Goal: Information Seeking & Learning: Learn about a topic

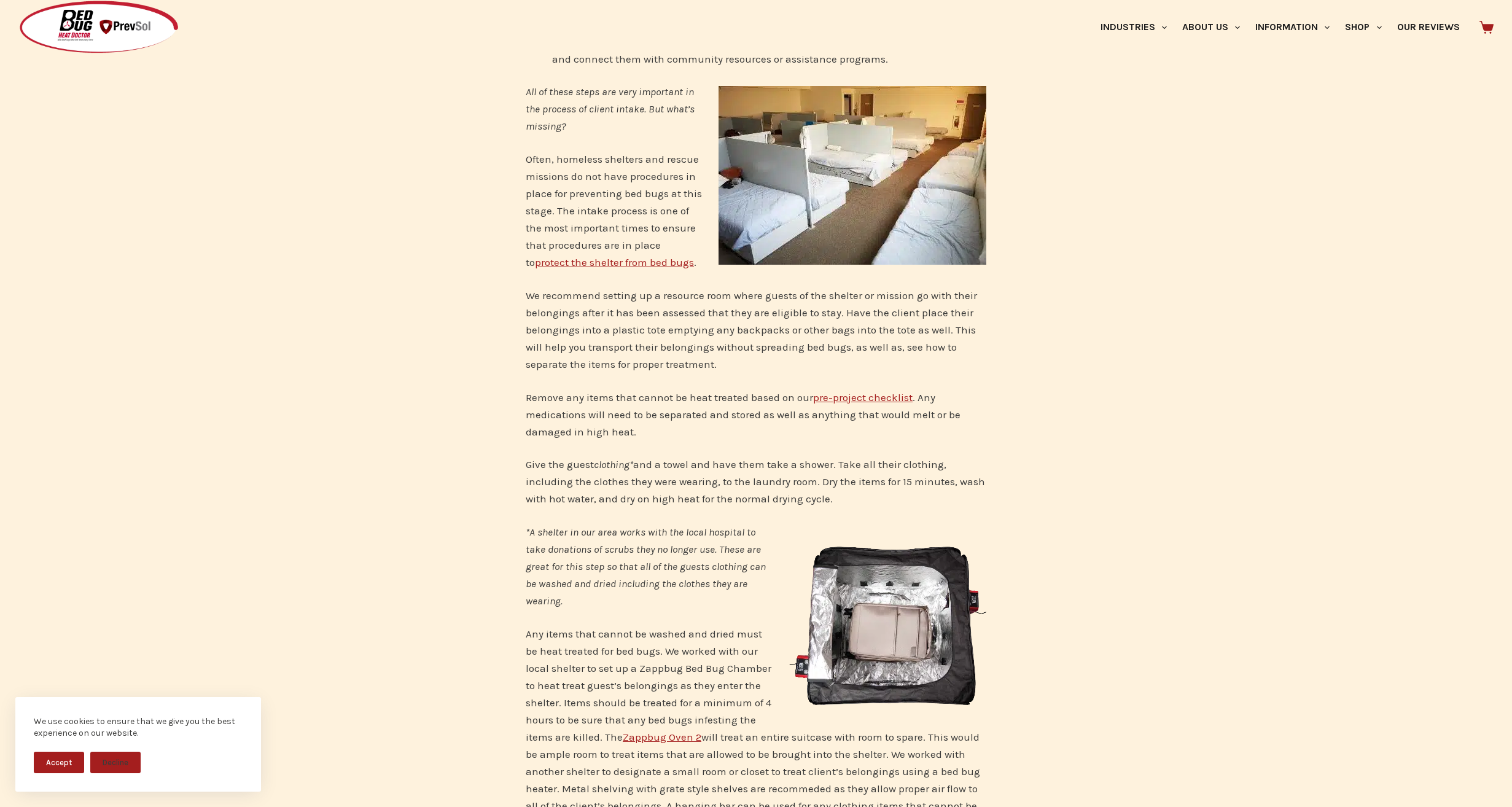
scroll to position [1290, 0]
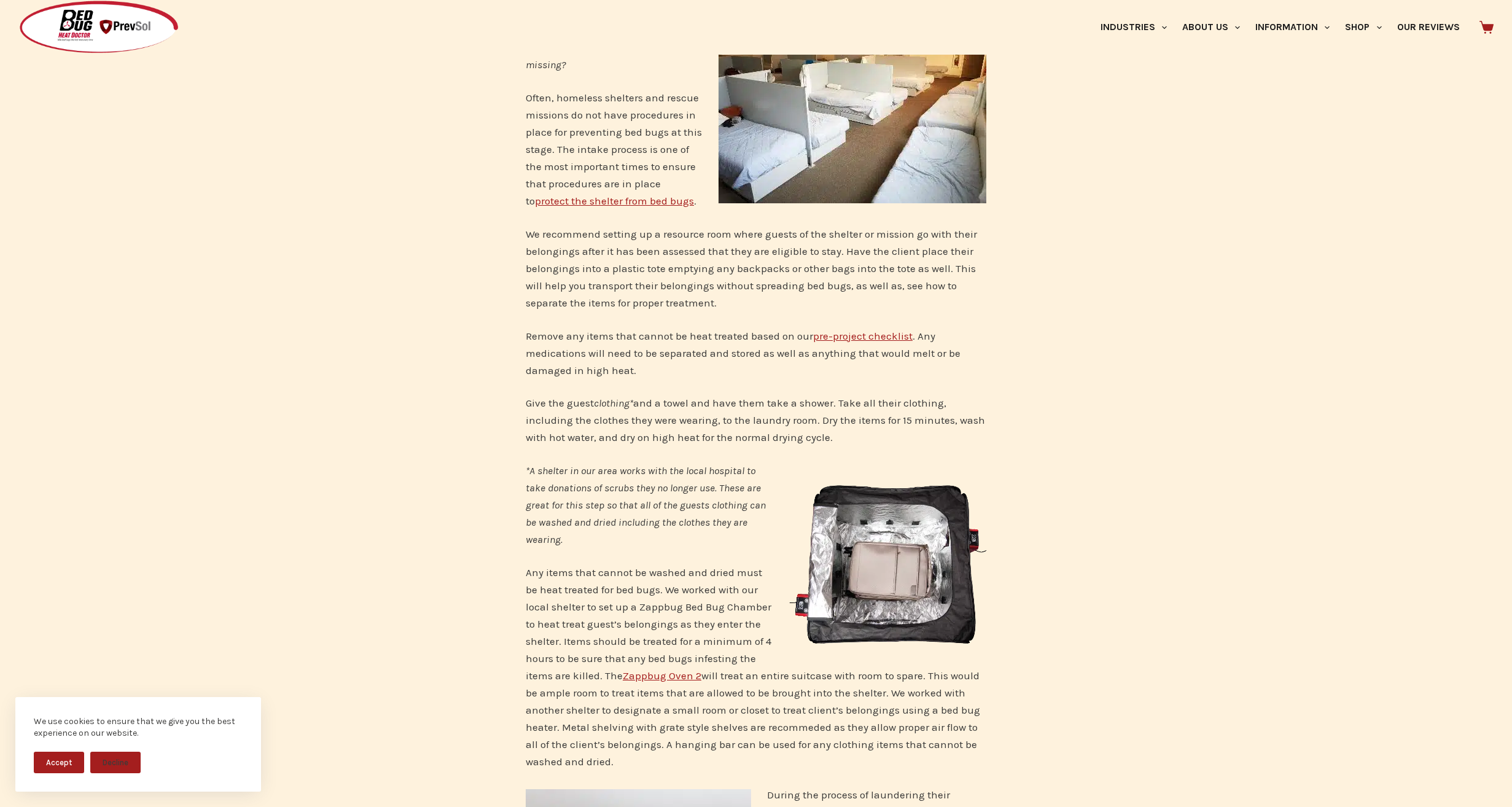
click at [680, 670] on link "Zappbug Oven 2" at bounding box center [662, 676] width 79 height 12
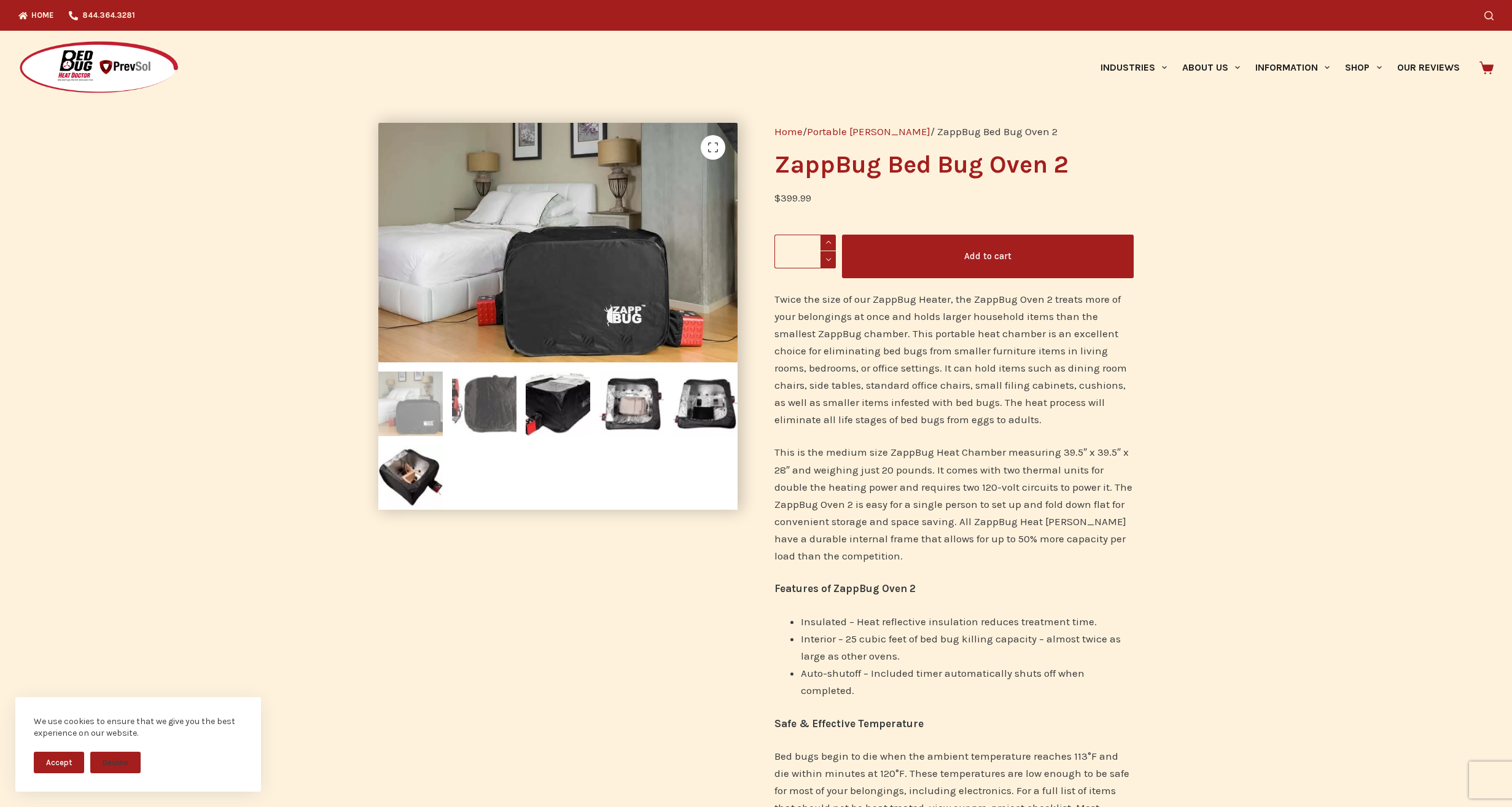
click at [498, 415] on img at bounding box center [484, 404] width 65 height 65
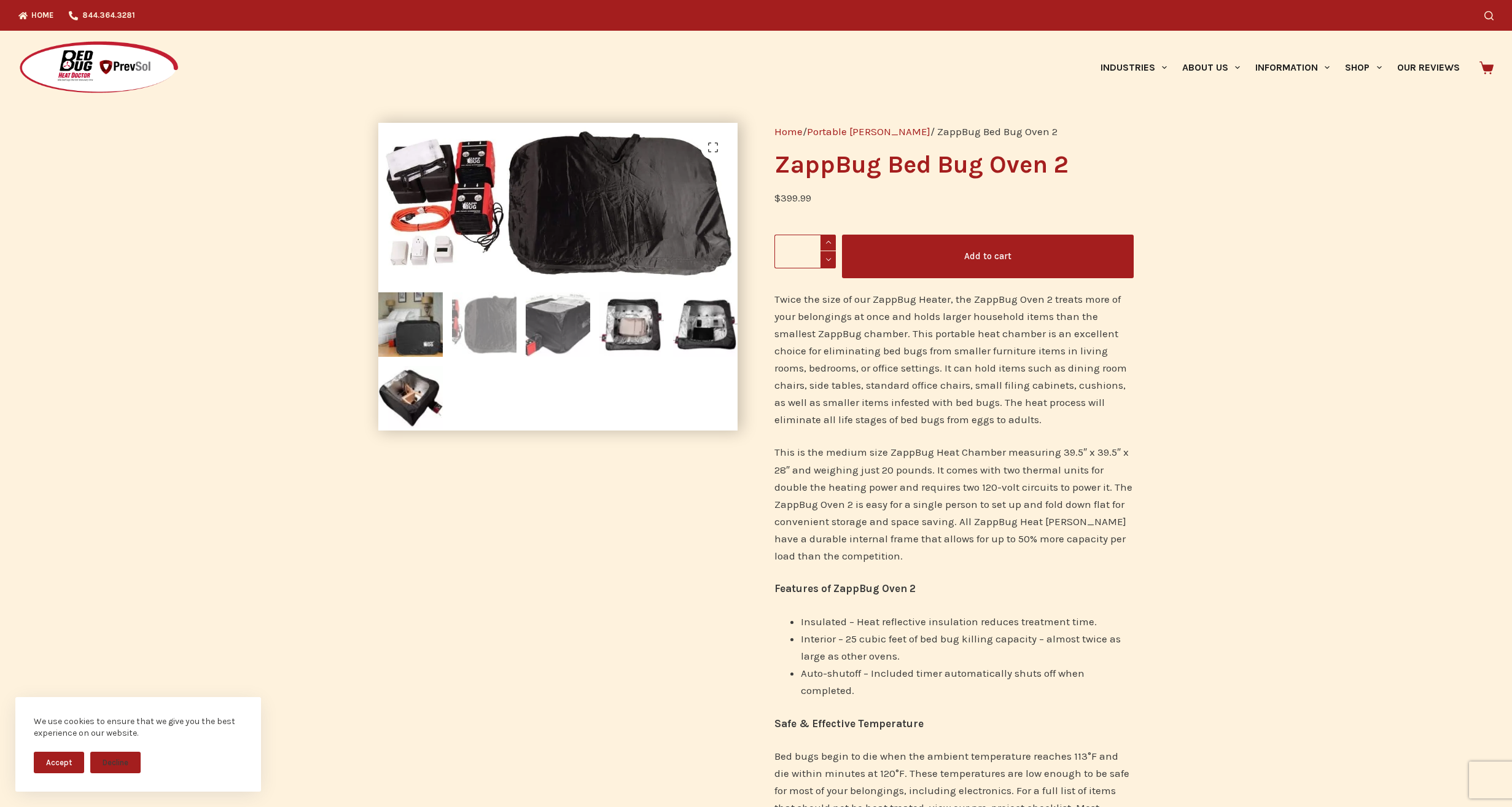
click at [551, 345] on img at bounding box center [557, 324] width 65 height 65
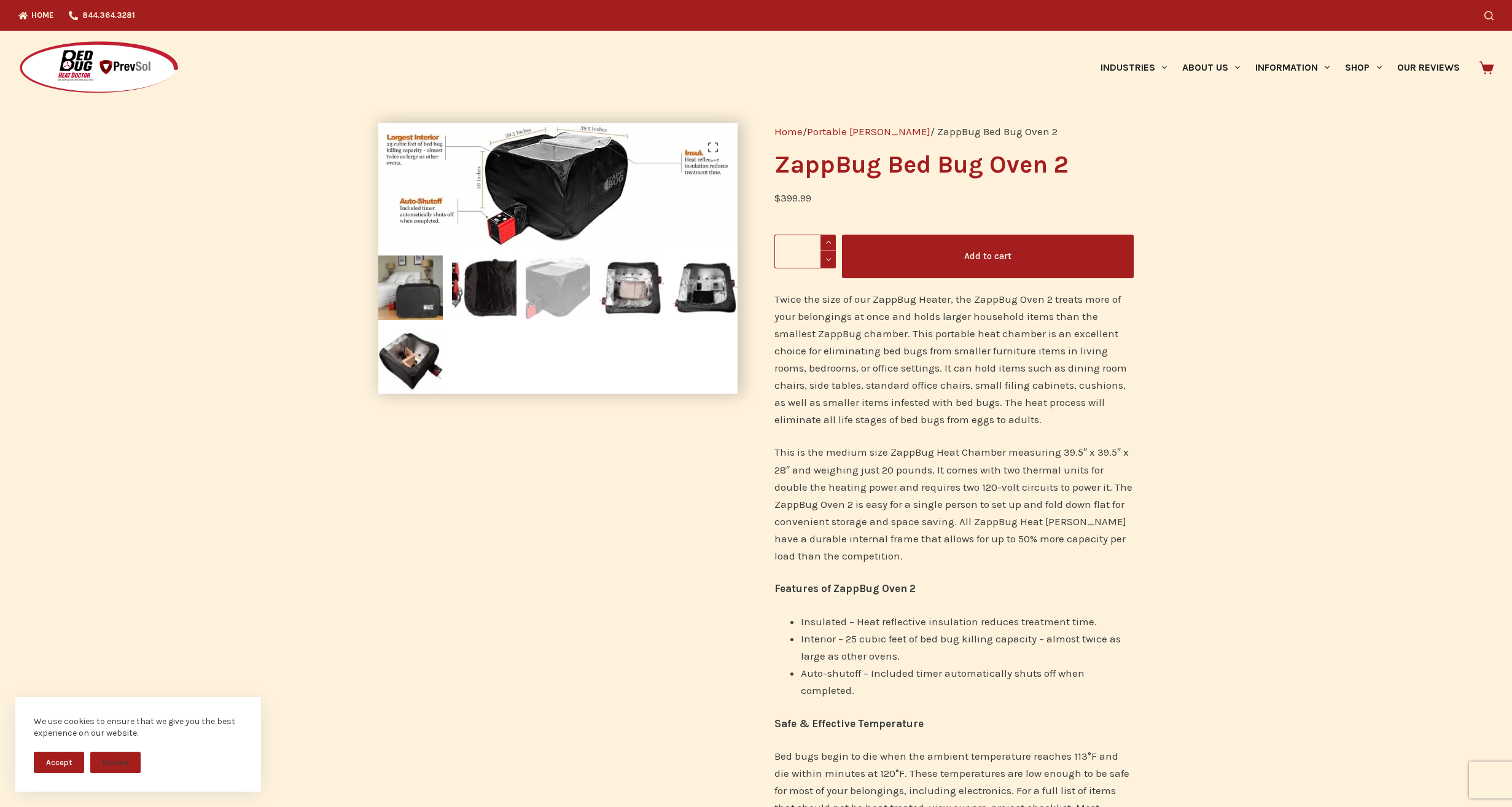
click at [582, 302] on img at bounding box center [557, 288] width 65 height 65
click at [626, 291] on img at bounding box center [632, 288] width 65 height 65
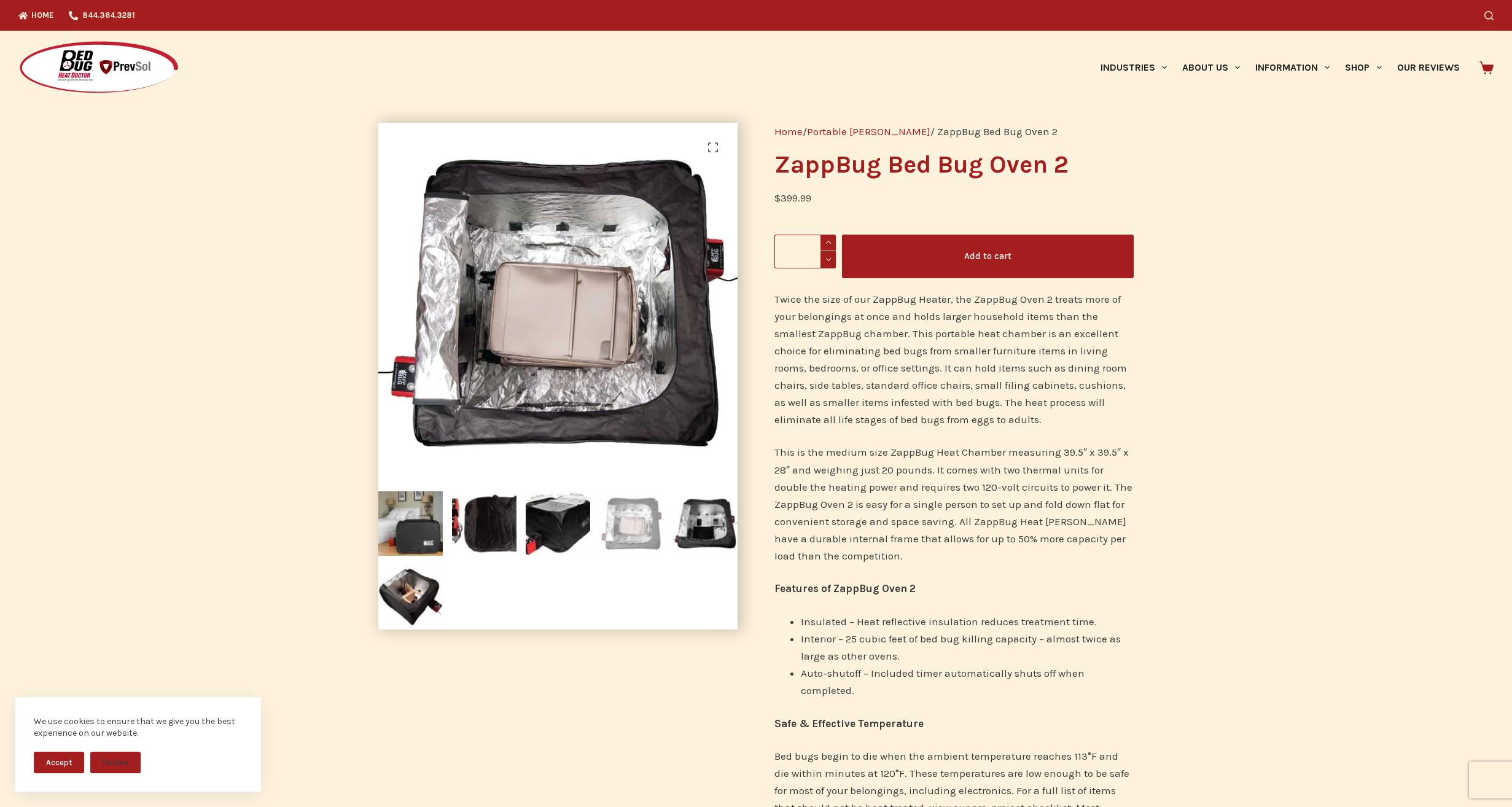
click at [742, 520] on div "🔍" at bounding box center [557, 486] width 396 height 763
click at [417, 581] on img at bounding box center [410, 597] width 65 height 65
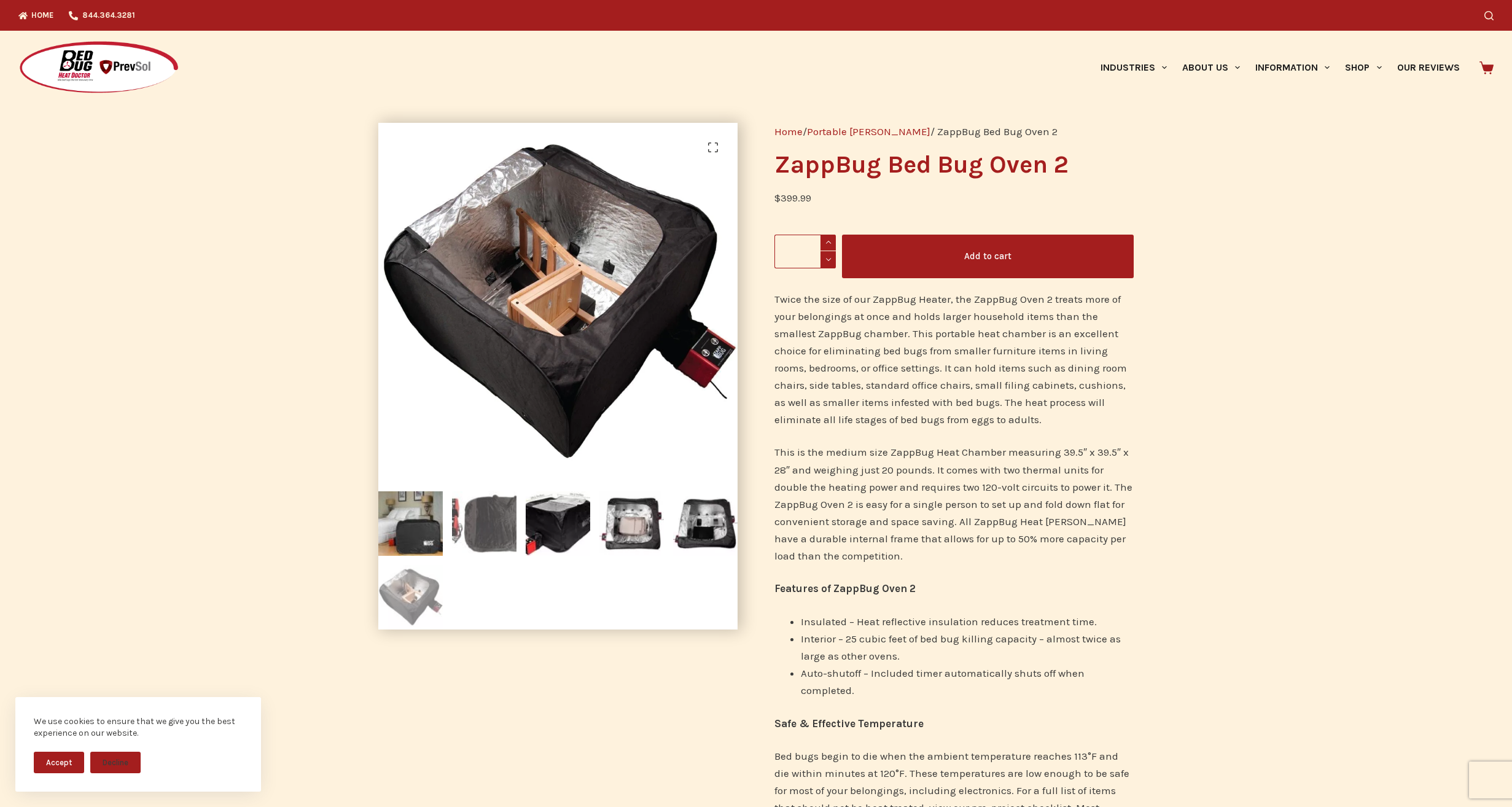
click at [473, 516] on img at bounding box center [484, 524] width 65 height 65
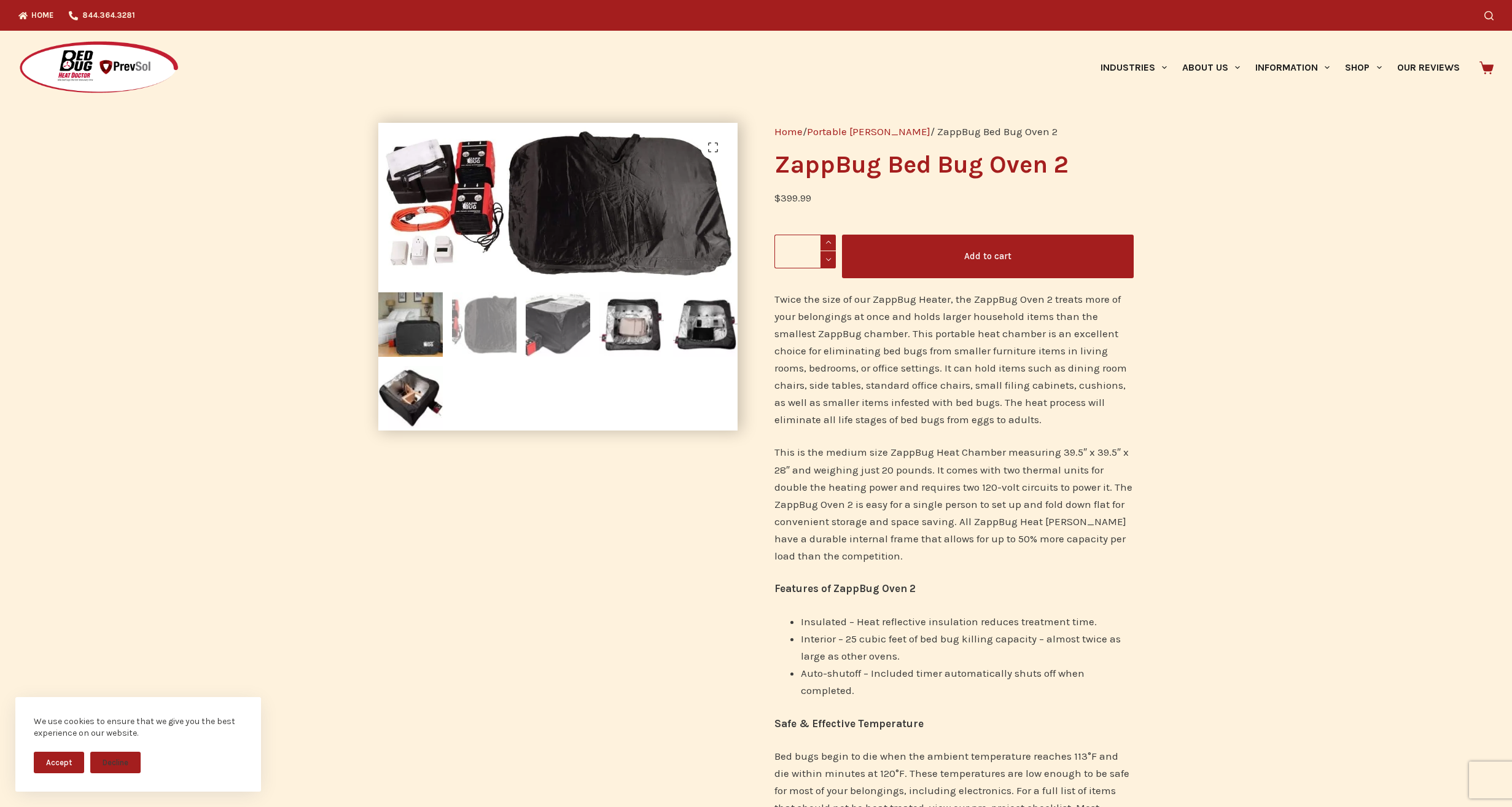
drag, startPoint x: 557, startPoint y: 323, endPoint x: 577, endPoint y: 323, distance: 20.0
click at [558, 323] on img at bounding box center [557, 324] width 65 height 65
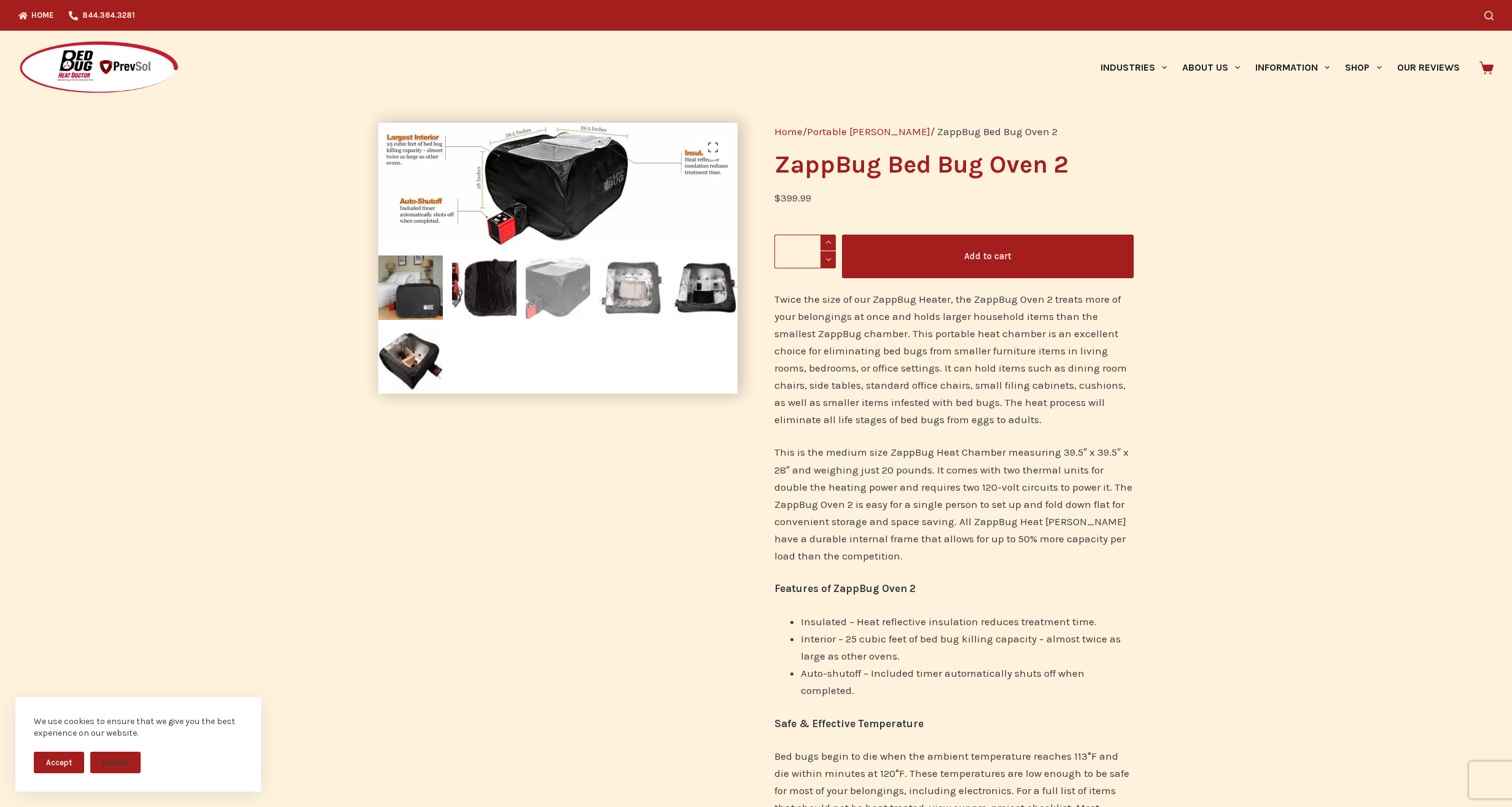
click at [633, 289] on img at bounding box center [632, 288] width 65 height 65
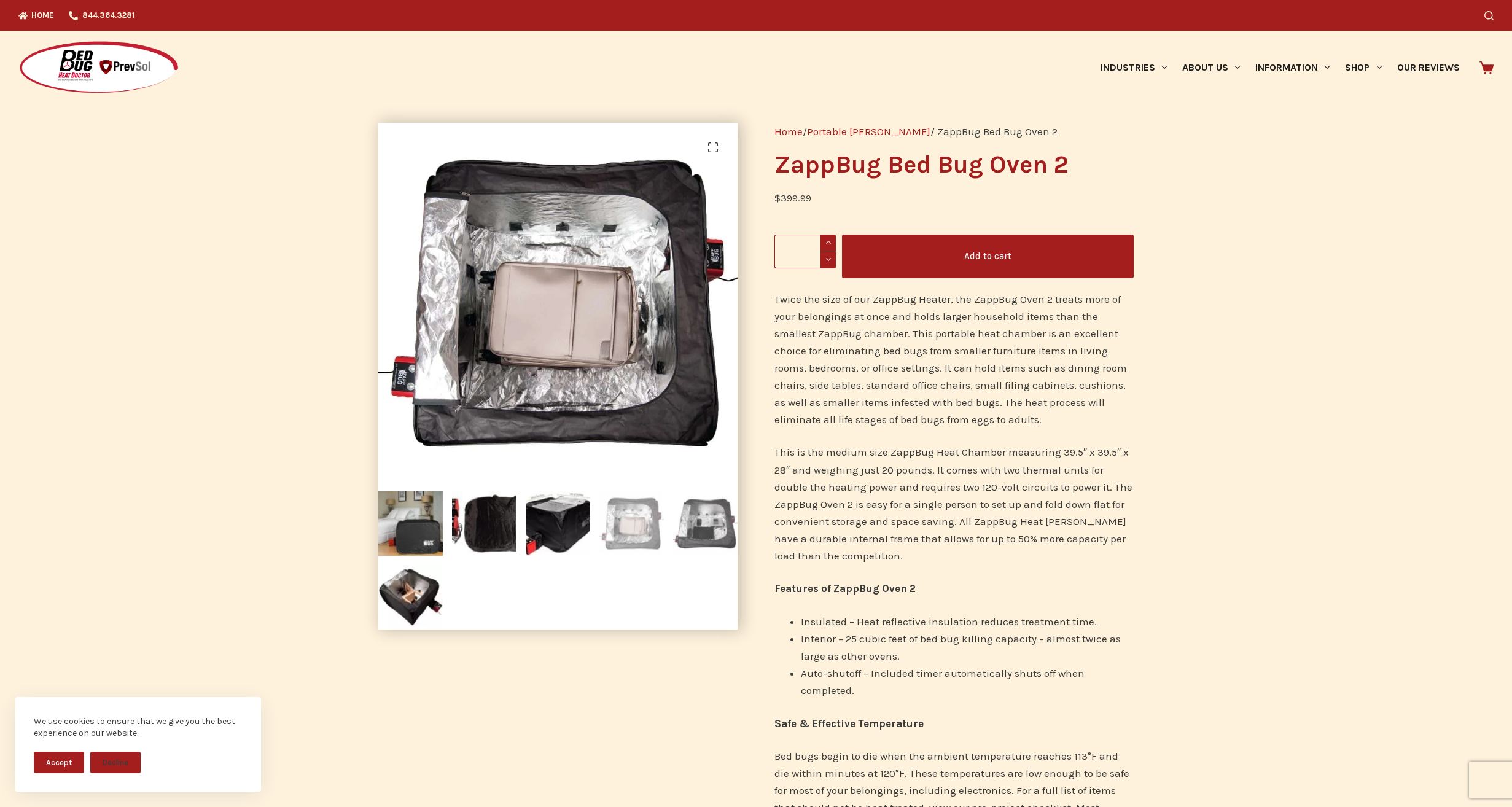
click at [708, 518] on img at bounding box center [705, 524] width 65 height 65
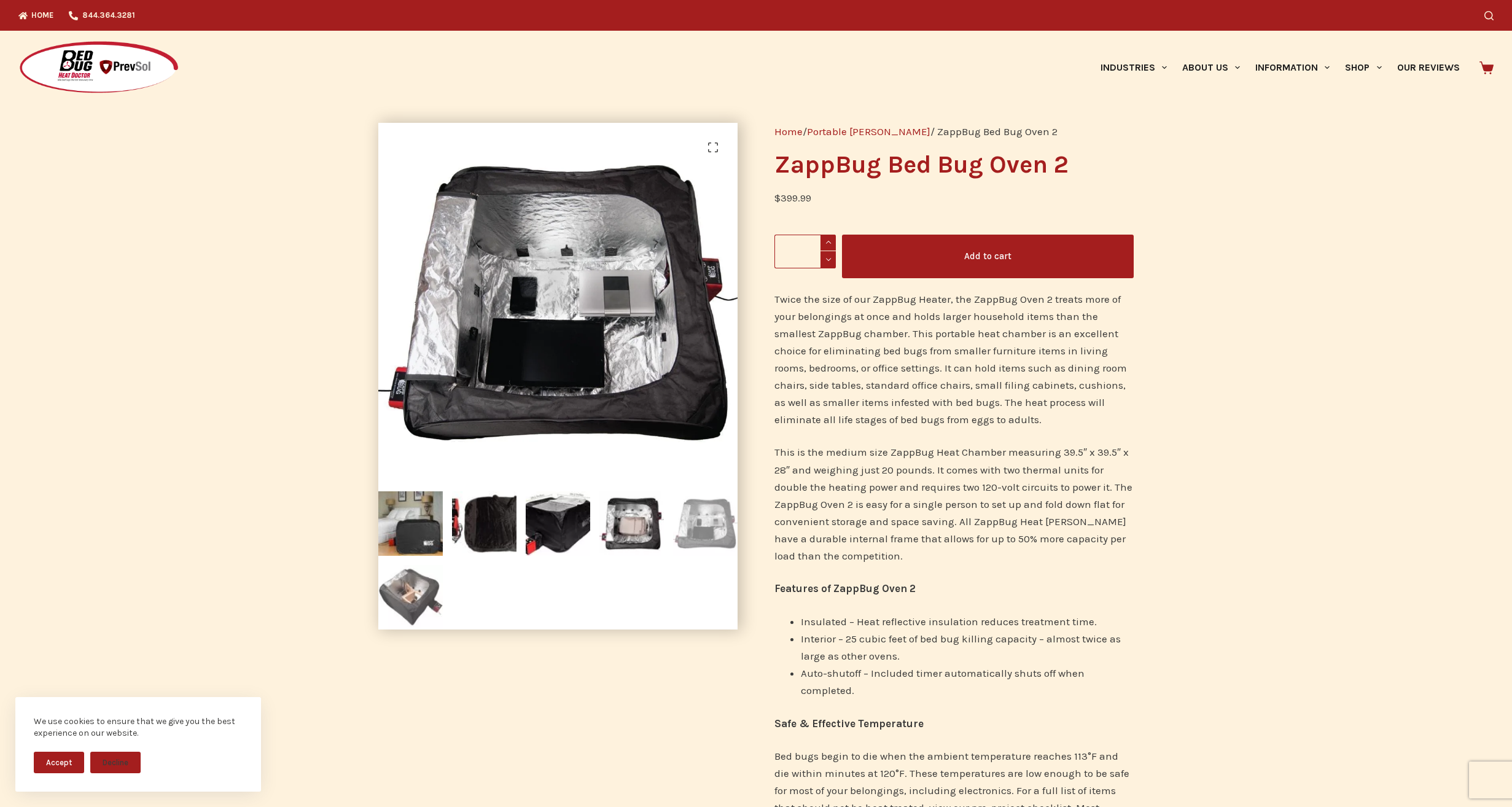
click at [402, 589] on img at bounding box center [410, 597] width 65 height 65
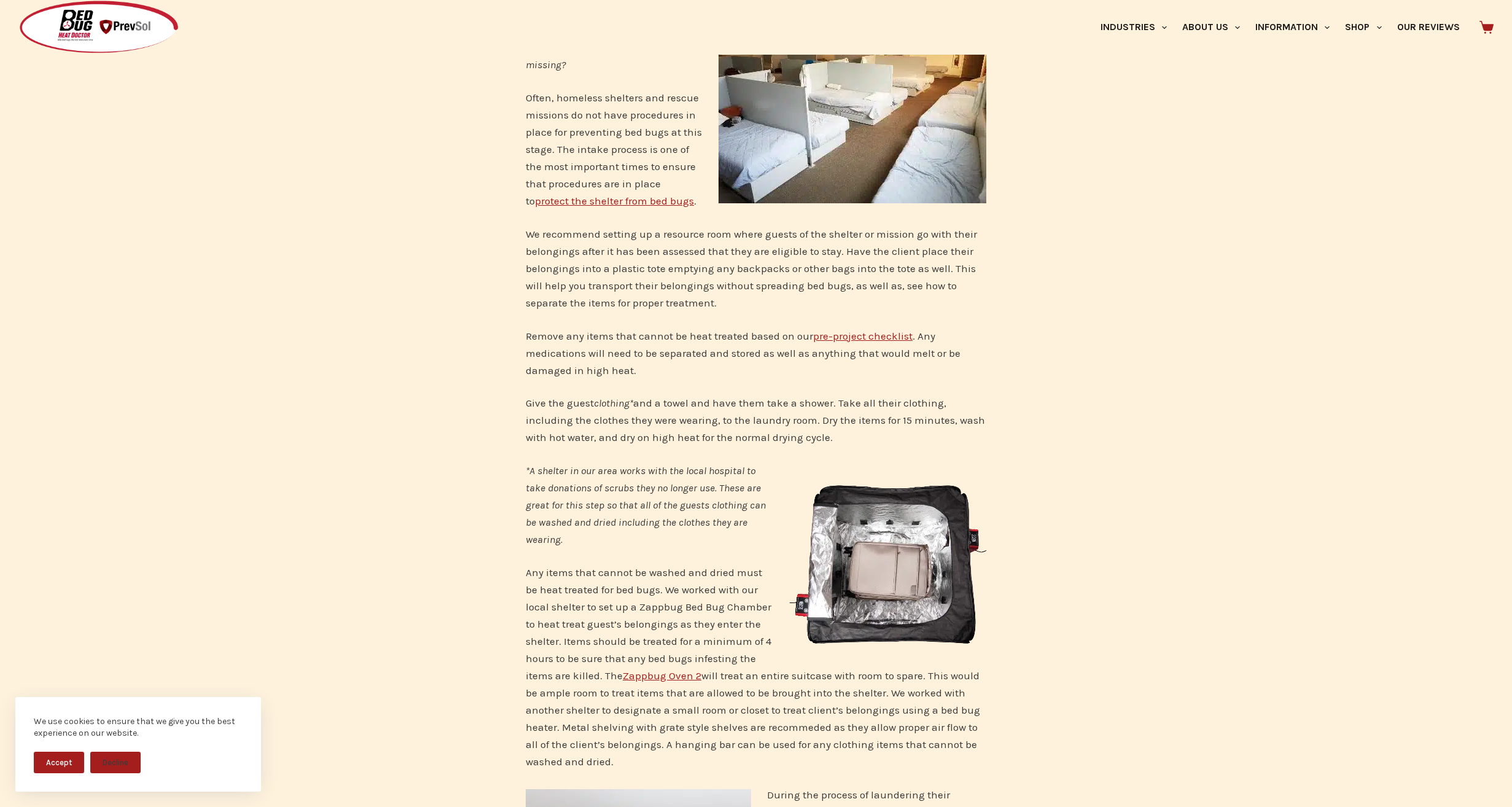
click at [831, 330] on link "pre-project checklist" at bounding box center [862, 336] width 99 height 12
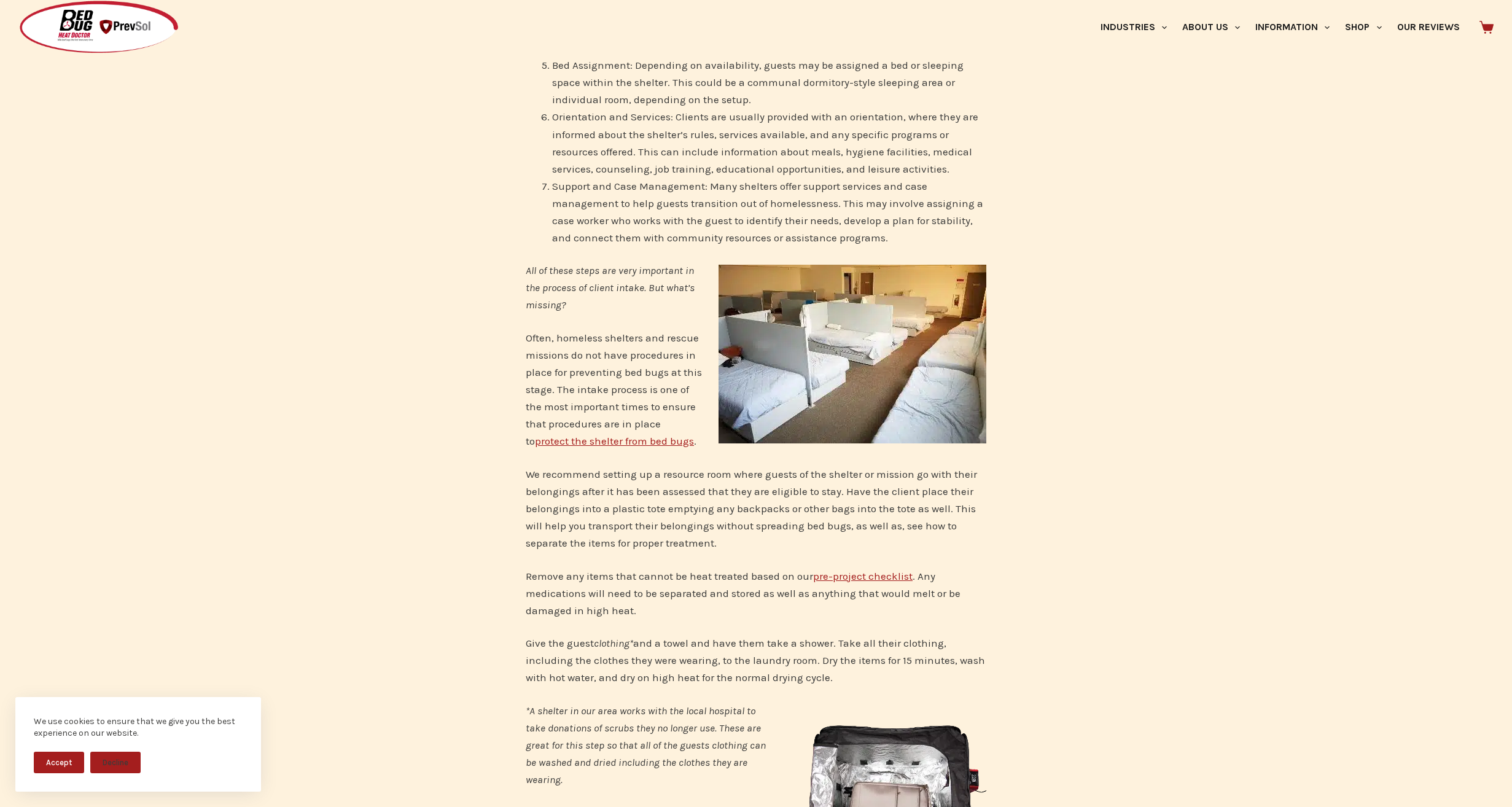
scroll to position [1044, 0]
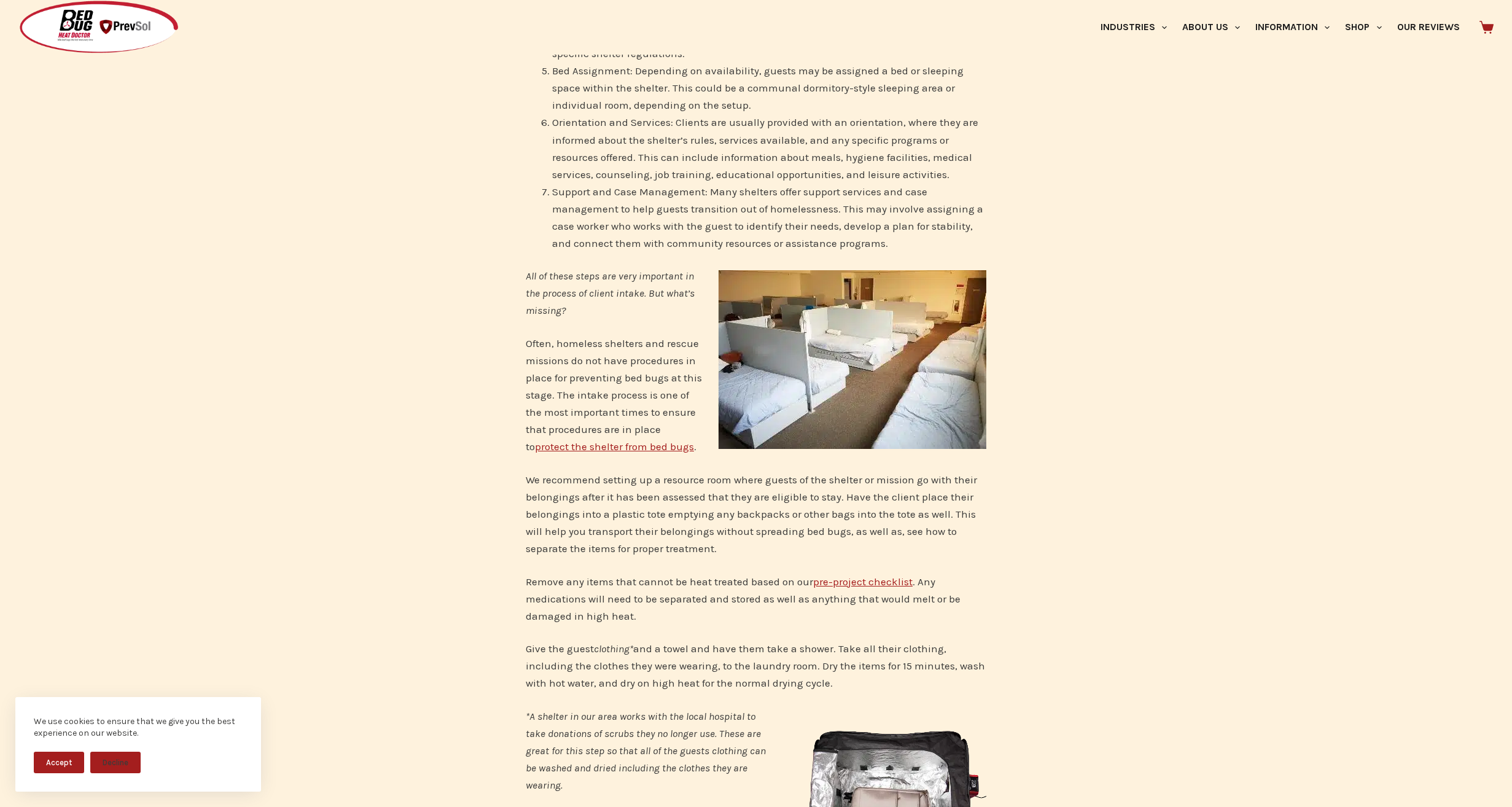
click at [609, 441] on link "protect the shelter from bed bugs" at bounding box center [614, 447] width 159 height 12
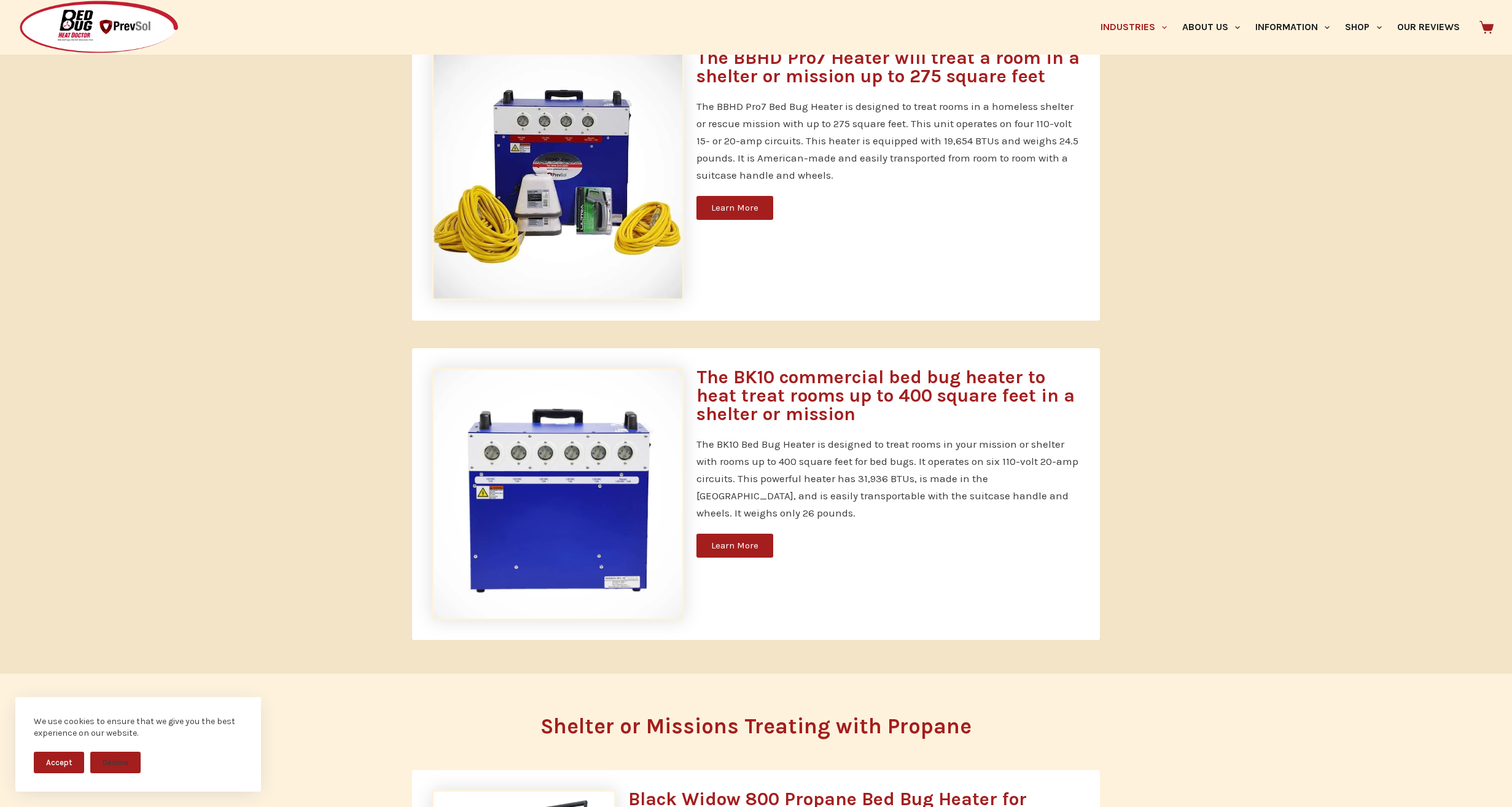
scroll to position [982, 0]
click at [730, 543] on span "Learn More" at bounding box center [734, 547] width 48 height 10
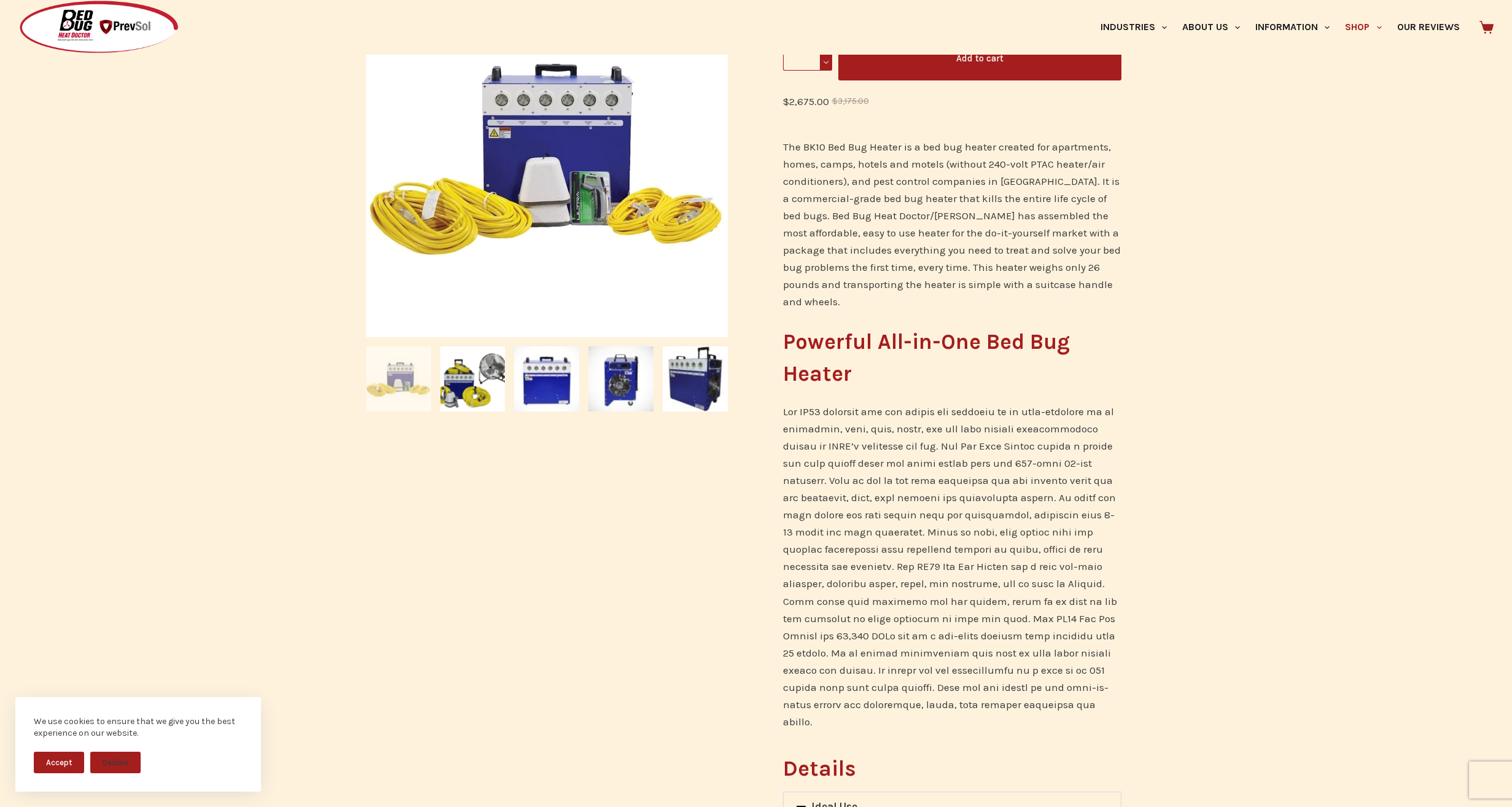
scroll to position [307, 0]
click at [473, 371] on img at bounding box center [473, 378] width 65 height 65
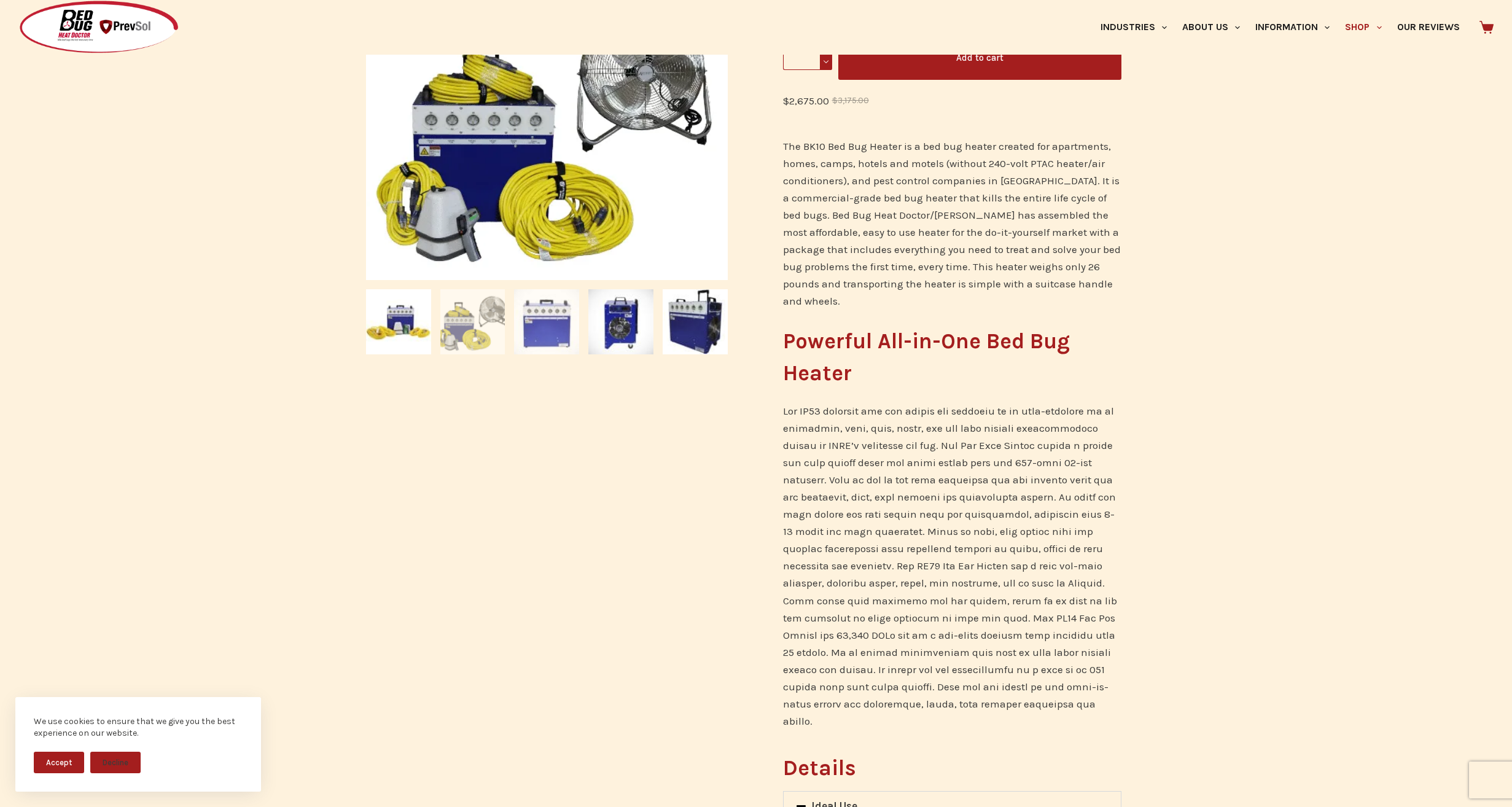
click at [543, 339] on img at bounding box center [546, 321] width 65 height 65
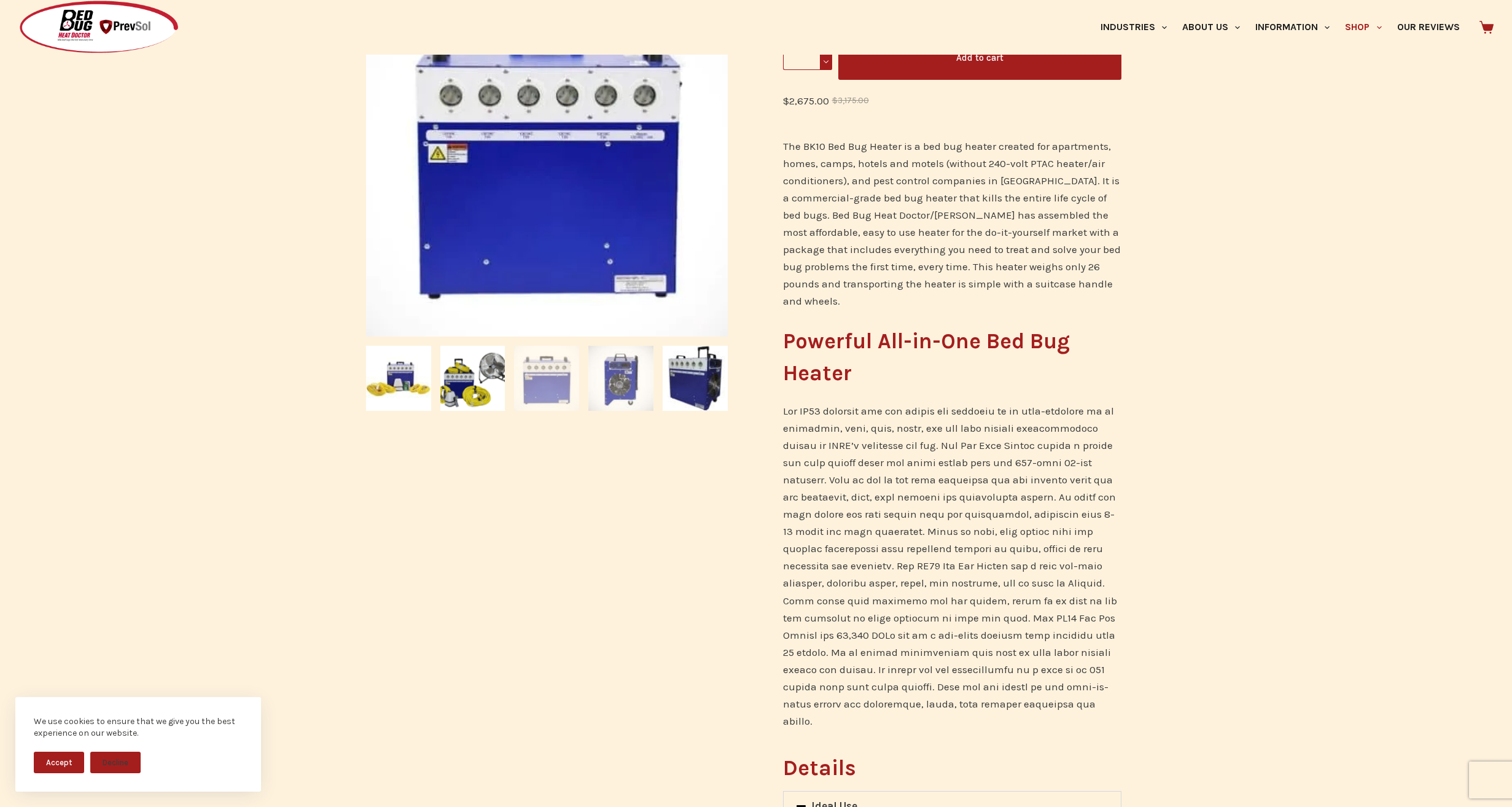
click at [589, 360] on img at bounding box center [620, 378] width 65 height 65
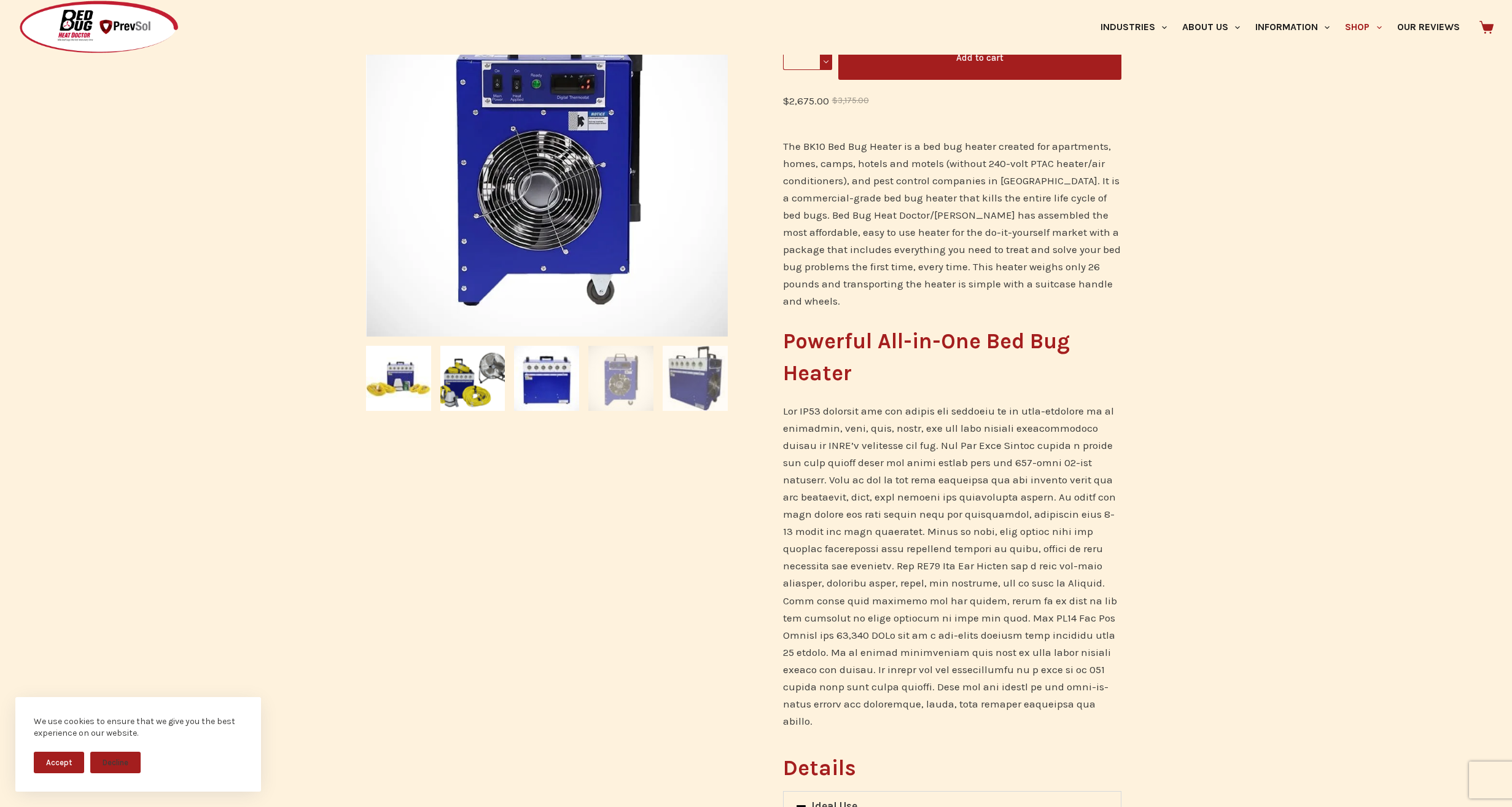
click at [723, 360] on img at bounding box center [695, 378] width 65 height 65
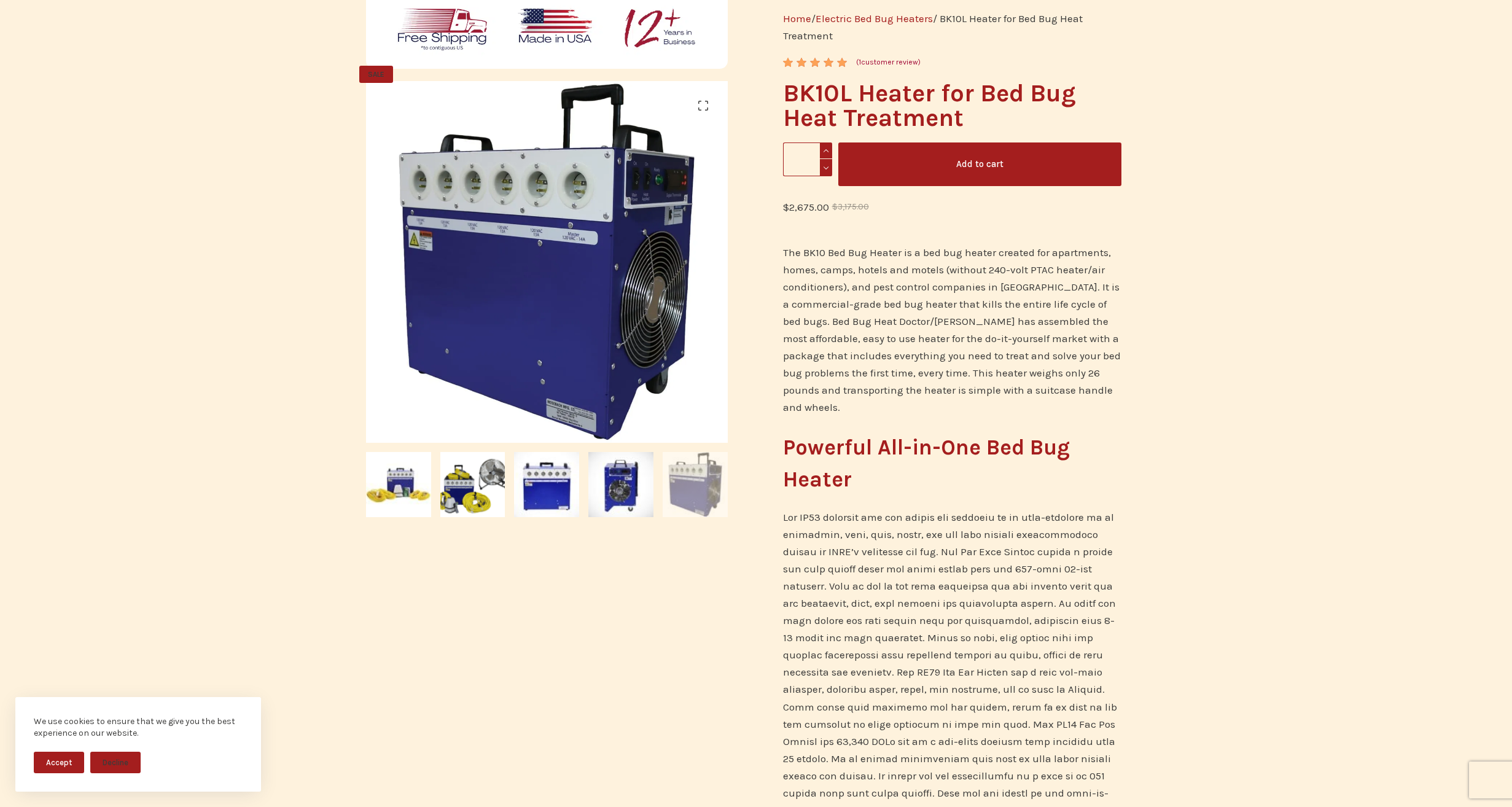
scroll to position [0, 0]
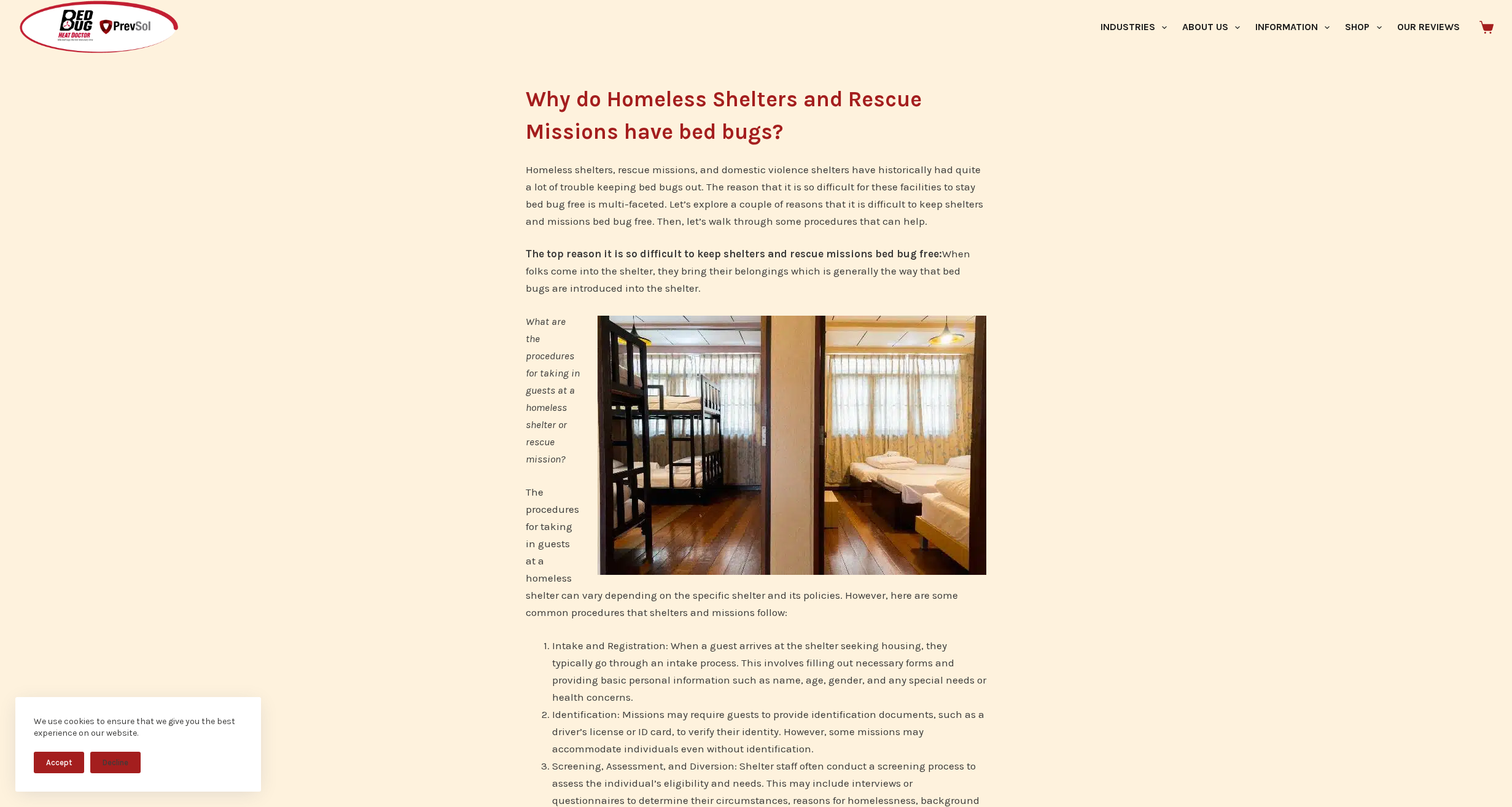
scroll to position [184, 0]
